Goal: Use online tool/utility: Utilize a website feature to perform a specific function

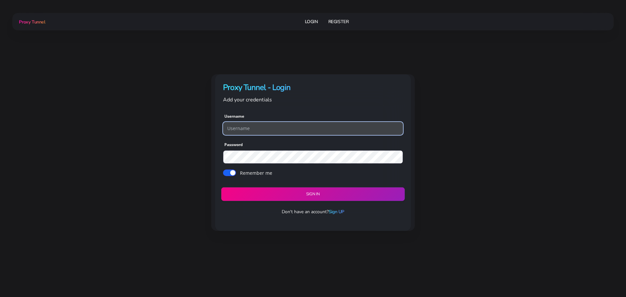
type input "georgeo1"
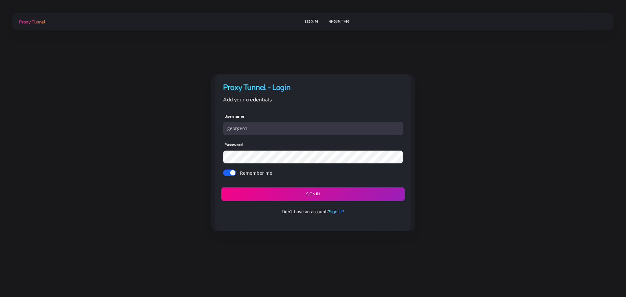
click at [319, 193] on button "Sign in" at bounding box center [313, 194] width 184 height 14
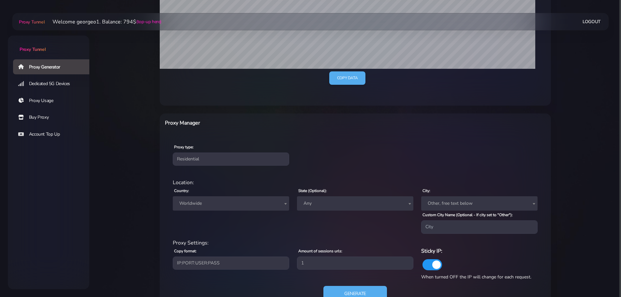
scroll to position [163, 0]
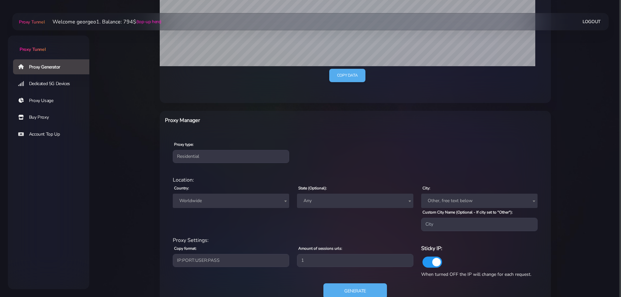
click at [246, 200] on span "Worldwide" at bounding box center [231, 200] width 109 height 9
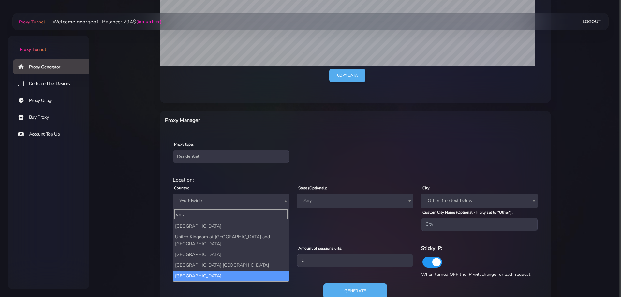
type input "unit"
select select "US"
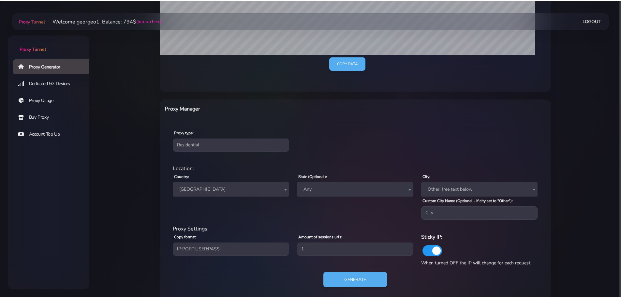
scroll to position [186, 0]
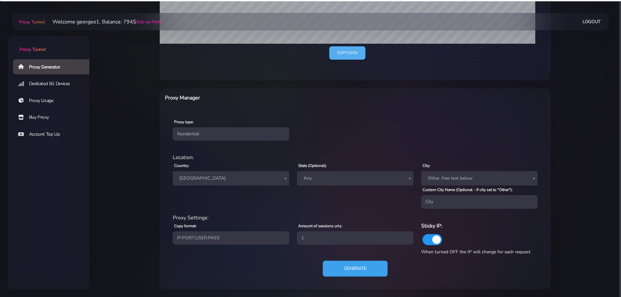
click at [349, 266] on button "Generate" at bounding box center [355, 269] width 65 height 16
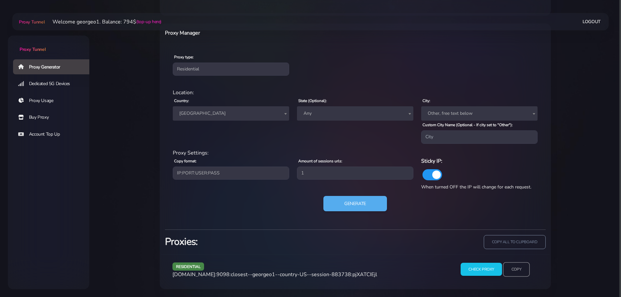
scroll to position [251, 0]
click at [519, 270] on input "Copy" at bounding box center [516, 269] width 27 height 14
